Goal: Task Accomplishment & Management: Use online tool/utility

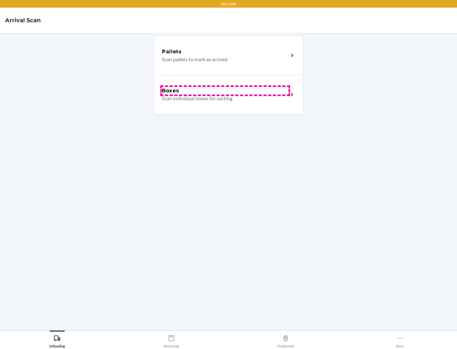
click at [225, 91] on div "Boxes" at bounding box center [225, 91] width 127 height 8
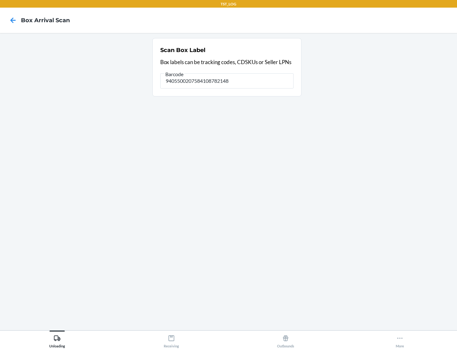
type input "9405500207584108782148"
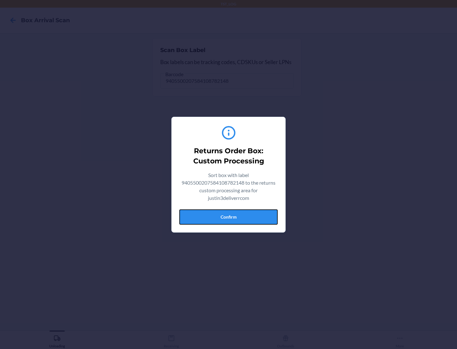
click at [229, 217] on button "Confirm" at bounding box center [228, 217] width 98 height 15
